Goal: Task Accomplishment & Management: Manage account settings

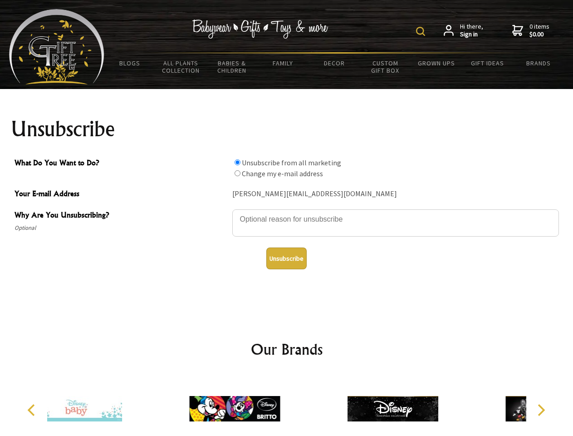
click at [422, 31] on img at bounding box center [420, 31] width 9 height 9
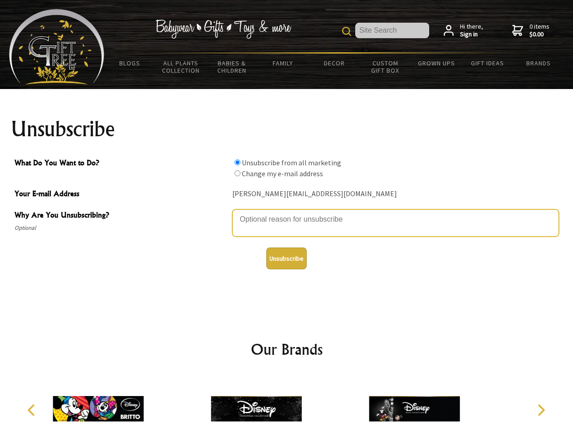
click at [287, 212] on textarea "Why Are You Unsubscribing?" at bounding box center [395, 222] width 327 height 27
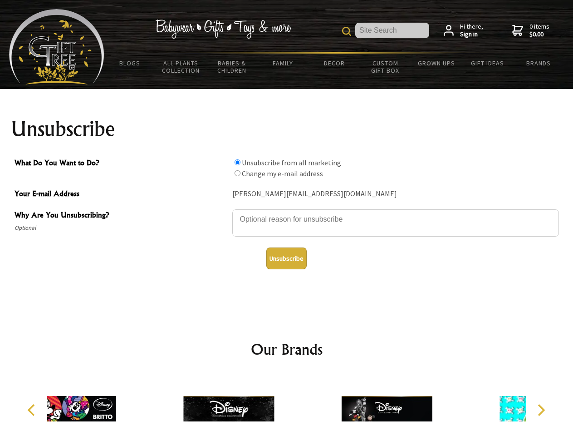
click at [237, 162] on input "What Do You Want to Do?" at bounding box center [238, 162] width 6 height 6
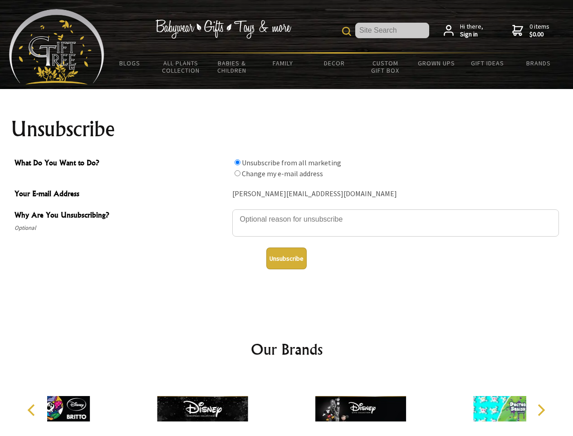
click at [237, 173] on input "What Do You Want to Do?" at bounding box center [238, 173] width 6 height 6
radio input "true"
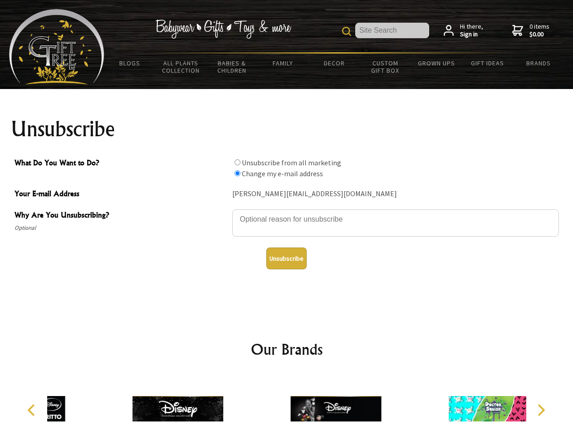
click at [286, 258] on button "Unsubscribe" at bounding box center [286, 258] width 40 height 22
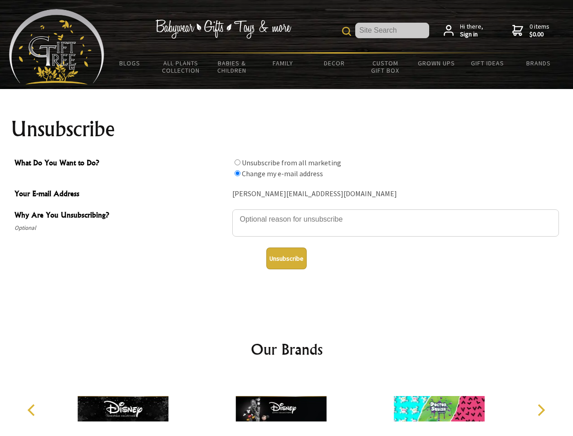
click at [287, 405] on img at bounding box center [281, 408] width 91 height 68
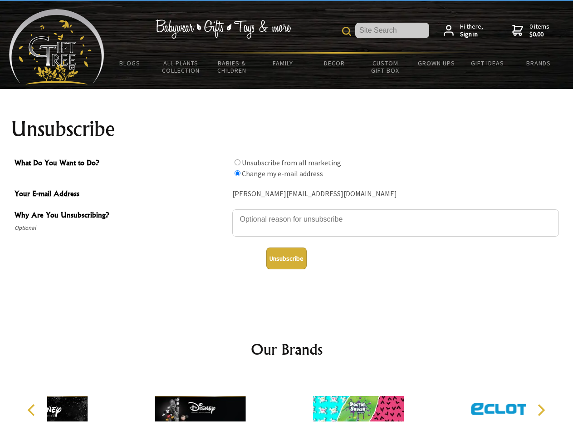
click at [33, 410] on icon "Previous" at bounding box center [32, 410] width 12 height 12
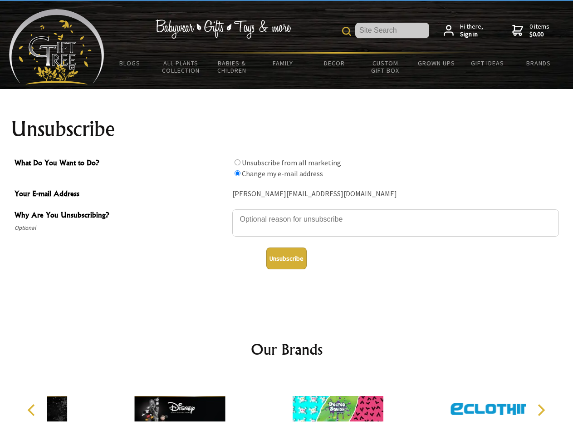
click at [541, 410] on icon "Next" at bounding box center [541, 410] width 12 height 12
